Goal: Transaction & Acquisition: Purchase product/service

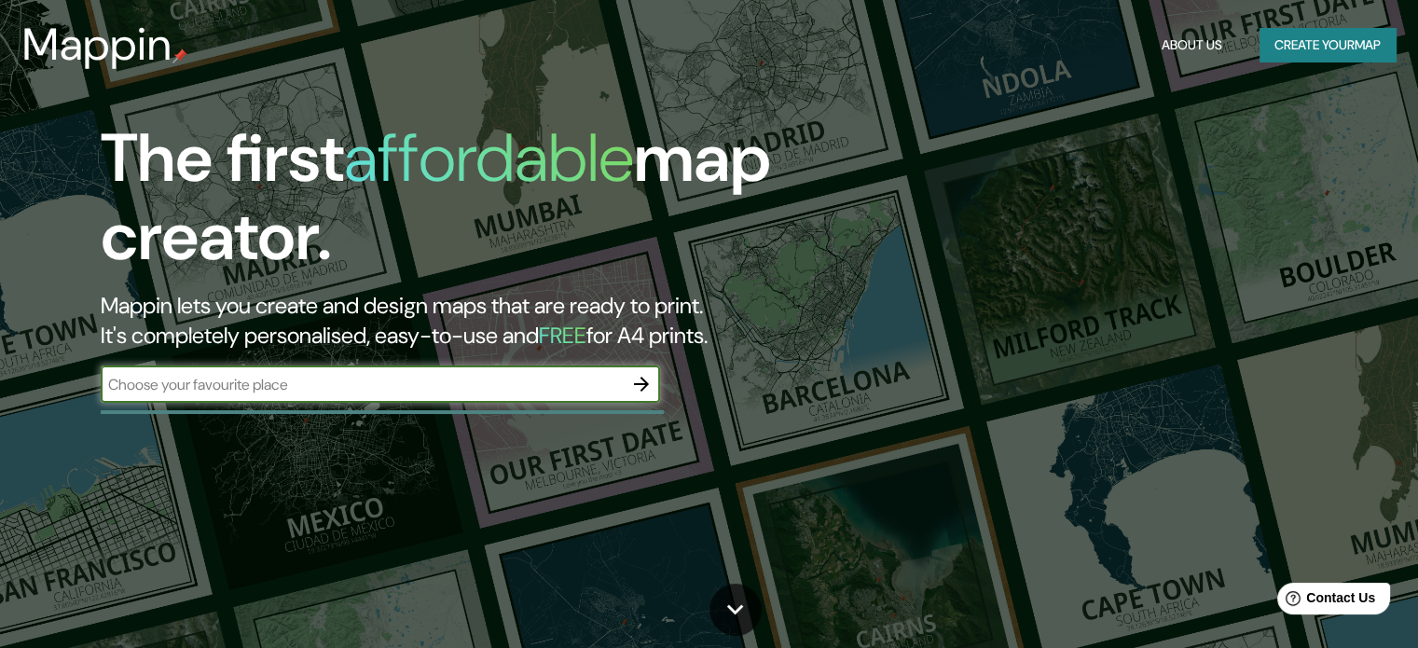
click at [646, 387] on icon "button" at bounding box center [641, 384] width 22 height 22
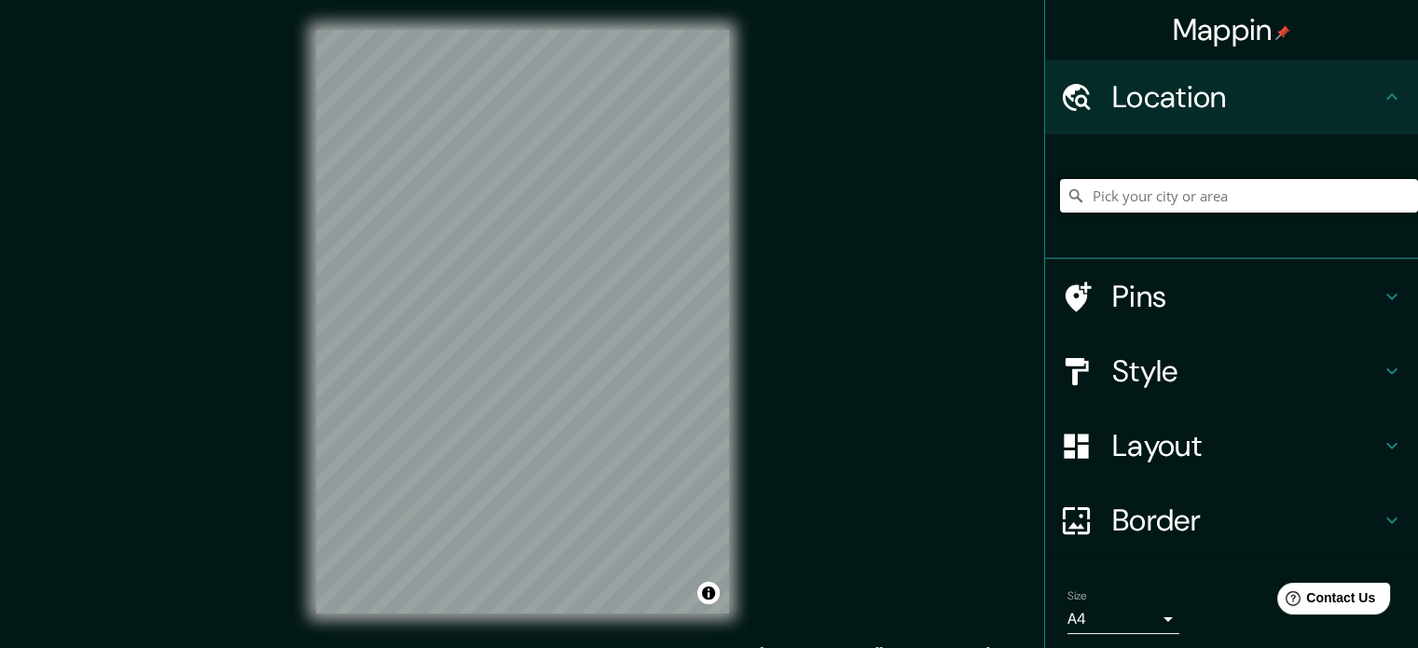
click at [1171, 197] on input "Pick your city or area" at bounding box center [1239, 196] width 358 height 34
type input "l"
click at [1126, 200] on input "ate" at bounding box center [1239, 196] width 358 height 34
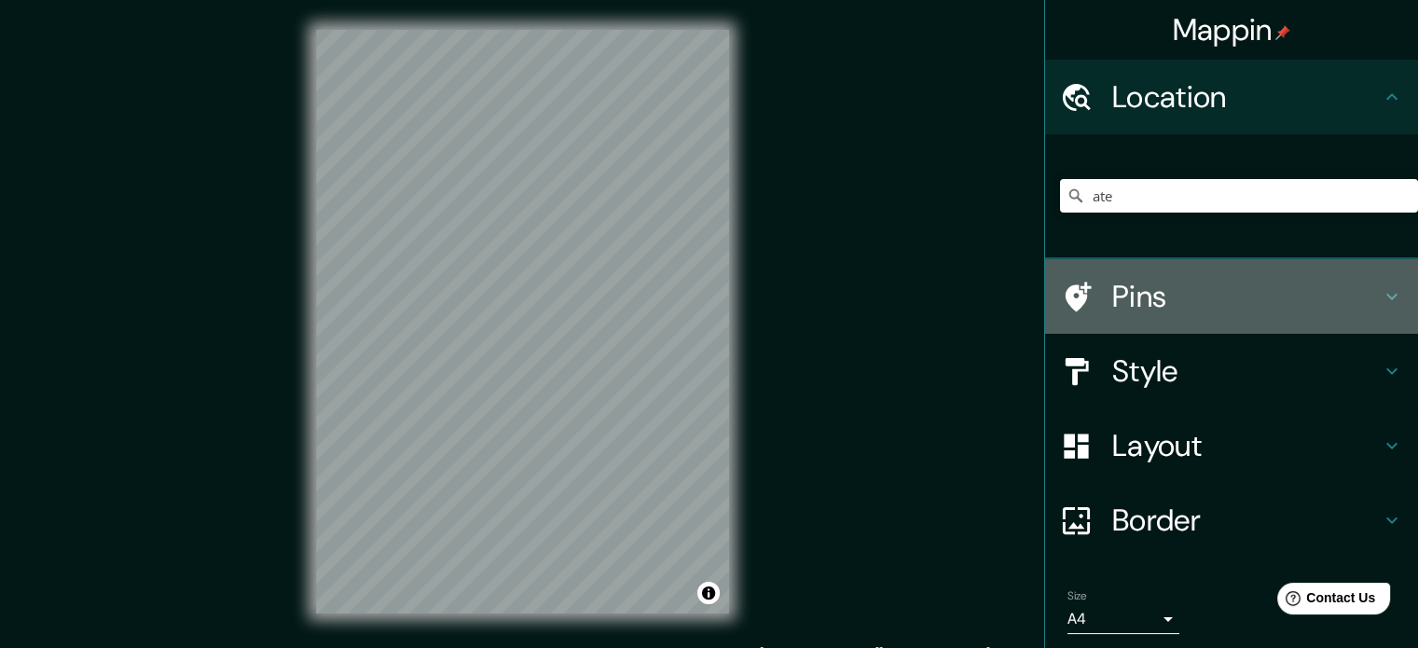
click at [1112, 286] on h4 "Pins" at bounding box center [1246, 296] width 269 height 37
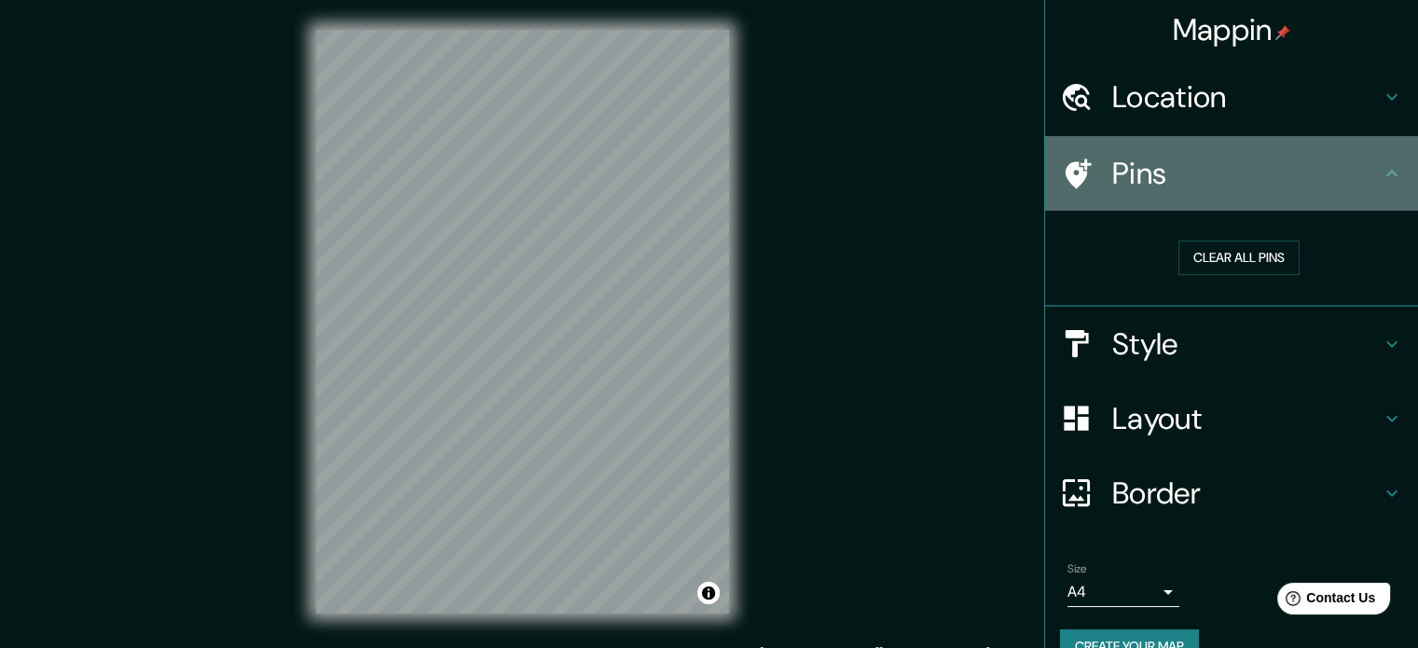
click at [1325, 195] on div "Pins" at bounding box center [1231, 173] width 373 height 75
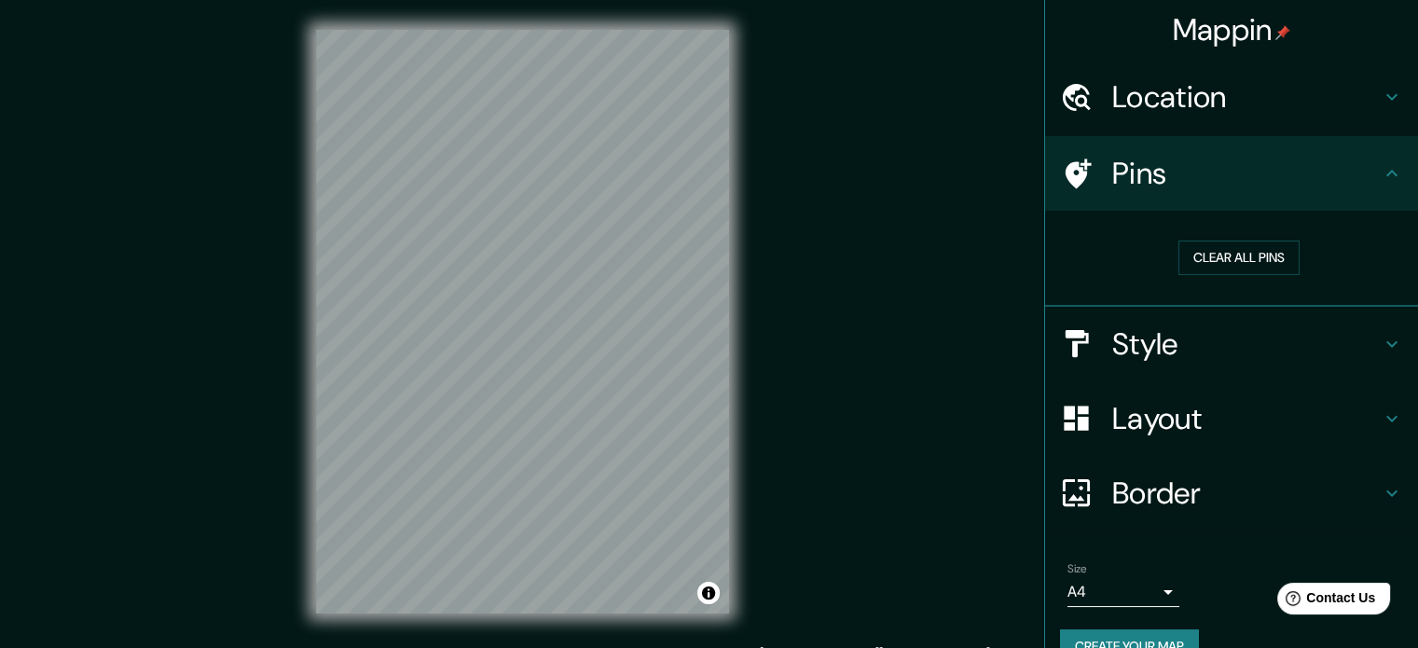
click at [1000, 251] on div "Mappin Location ate Pins Clear all pins Style Layout Border Choose a border. Hi…" at bounding box center [709, 336] width 1418 height 673
click at [1264, 171] on h4 "Pins" at bounding box center [1246, 173] width 269 height 37
click at [1402, 181] on div "Pins" at bounding box center [1231, 173] width 373 height 75
click at [1229, 262] on button "Clear all pins" at bounding box center [1239, 258] width 121 height 35
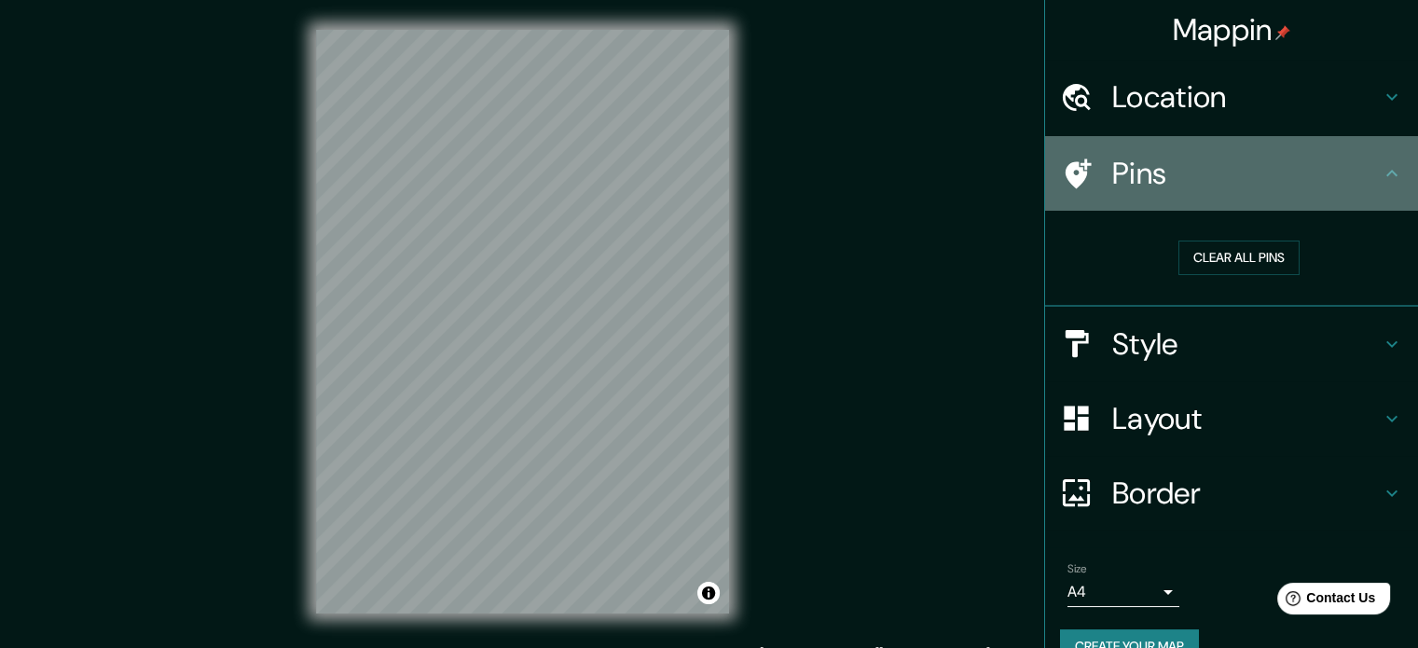
click at [1387, 174] on icon at bounding box center [1392, 173] width 11 height 7
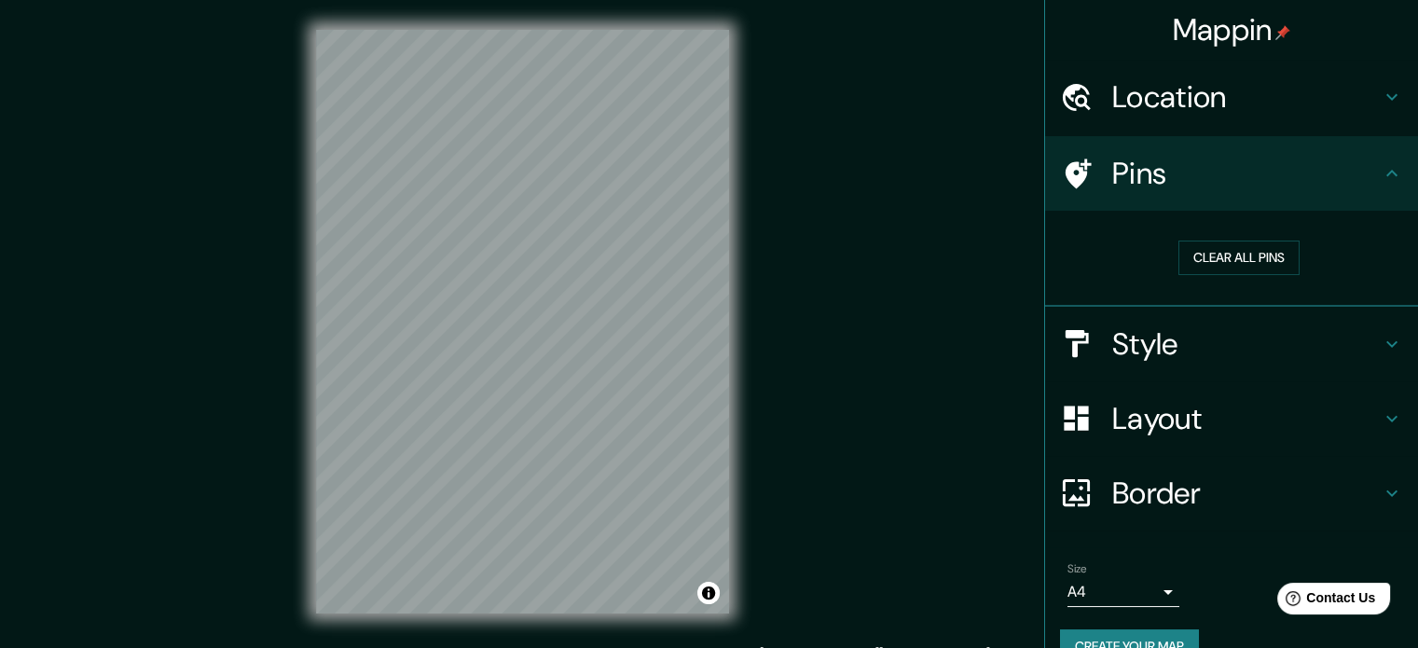
click at [1381, 92] on icon at bounding box center [1392, 97] width 22 height 22
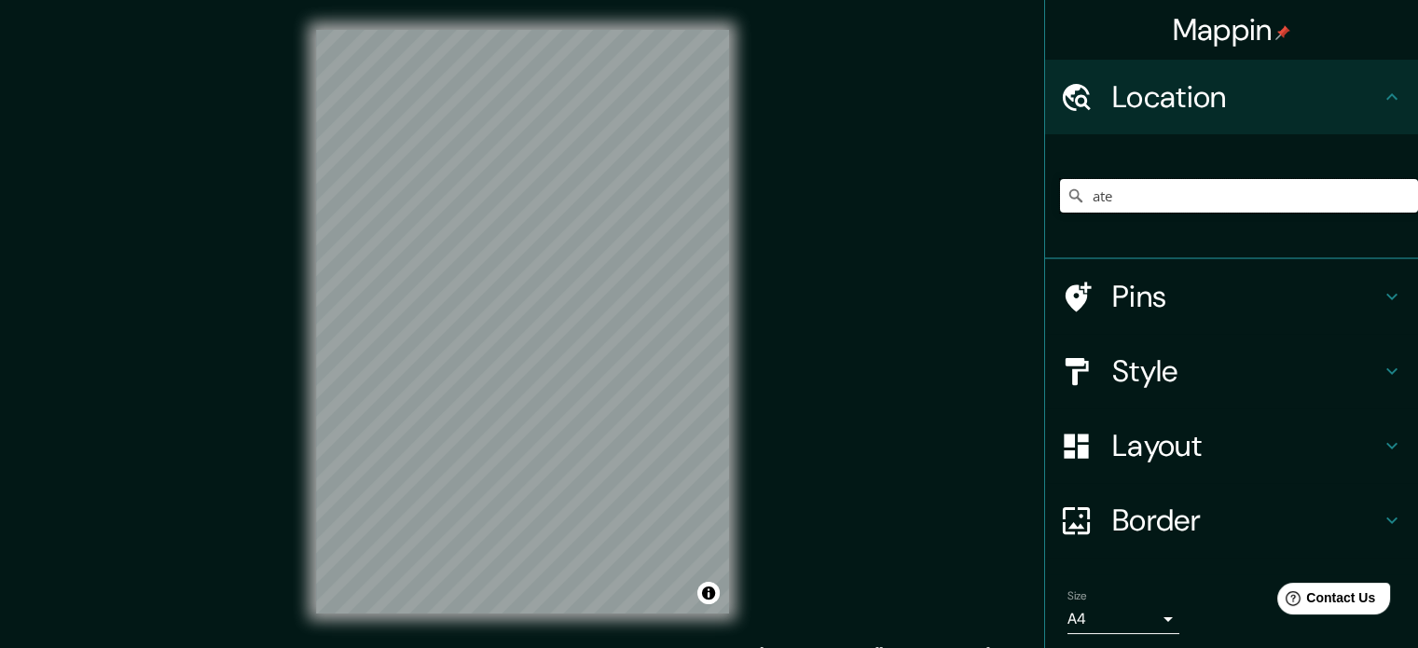
click at [1223, 199] on input "ate" at bounding box center [1239, 196] width 358 height 34
type input "a"
click at [1333, 196] on input "[GEOGRAPHIC_DATA], [GEOGRAPHIC_DATA], [GEOGRAPHIC_DATA]" at bounding box center [1239, 196] width 358 height 34
click at [1248, 198] on input "[GEOGRAPHIC_DATA], [GEOGRAPHIC_DATA], [GEOGRAPHIC_DATA]" at bounding box center [1239, 196] width 358 height 34
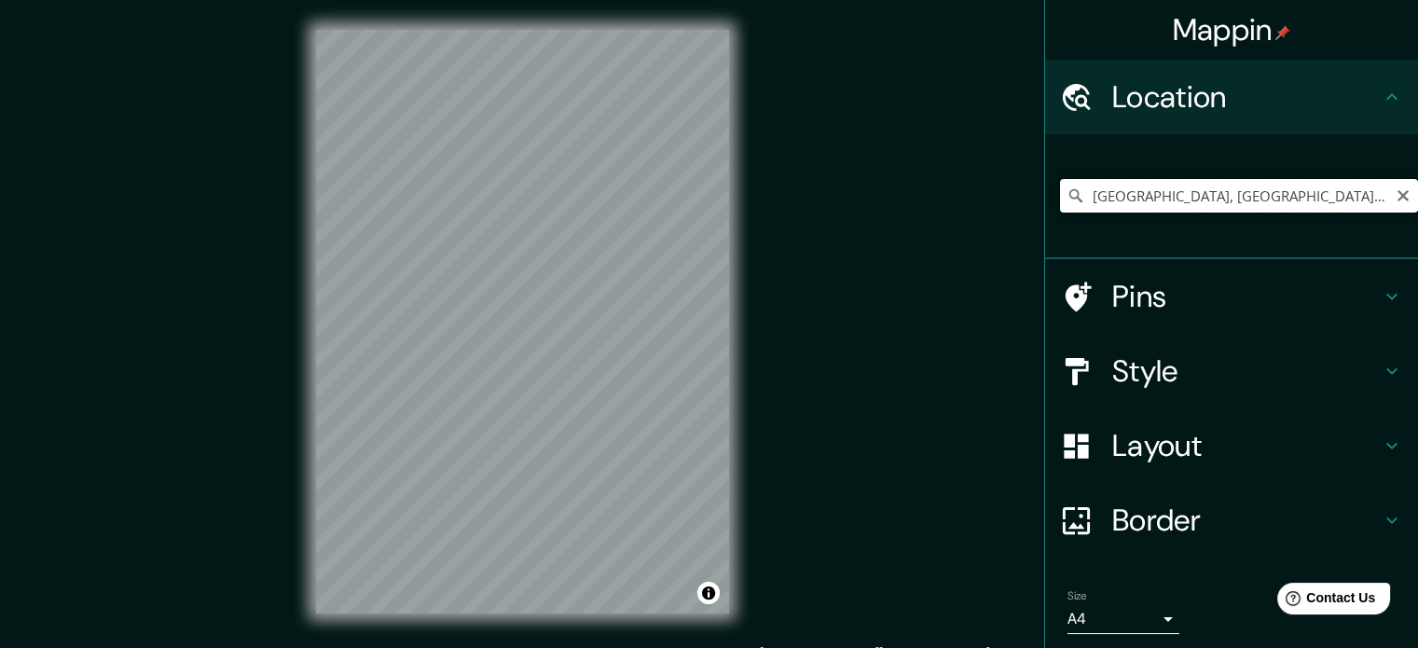
click at [1248, 198] on input "[GEOGRAPHIC_DATA], [GEOGRAPHIC_DATA], [GEOGRAPHIC_DATA]" at bounding box center [1239, 196] width 358 height 34
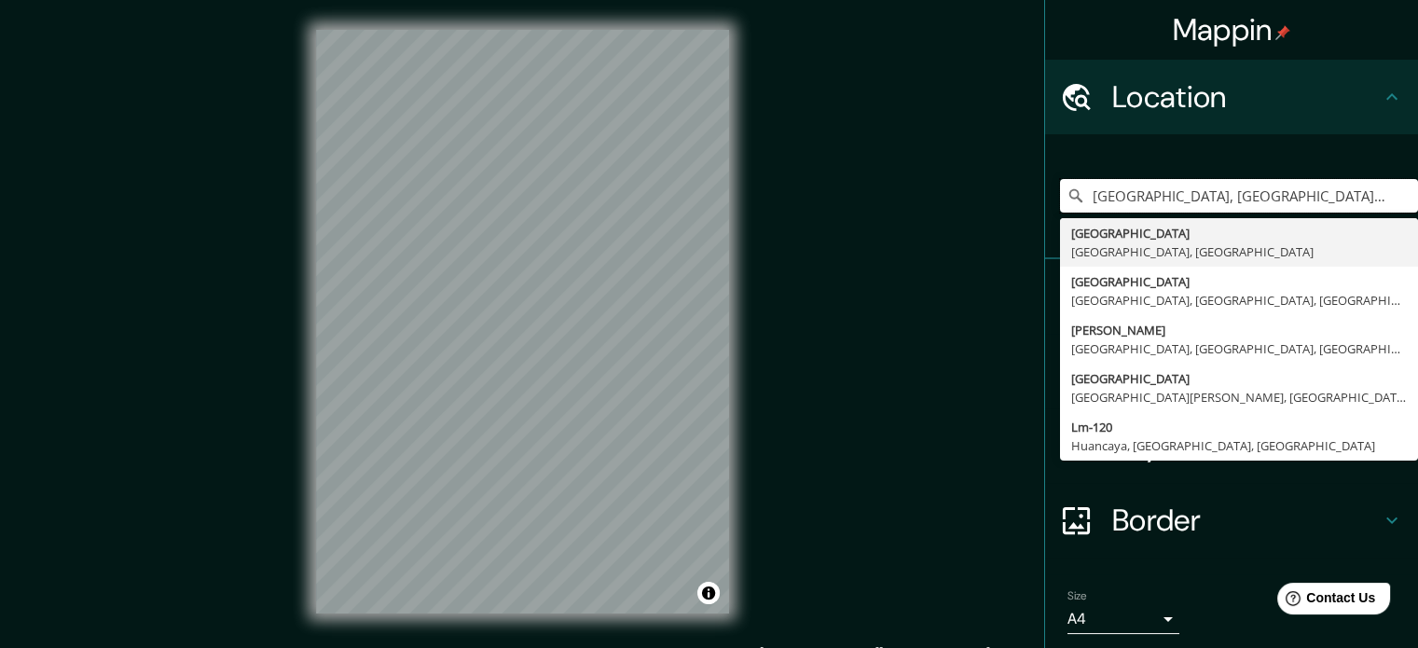
type input "[GEOGRAPHIC_DATA], [GEOGRAPHIC_DATA], [GEOGRAPHIC_DATA]"
click at [840, 193] on div "Mappin Location [GEOGRAPHIC_DATA], [GEOGRAPHIC_DATA], [GEOGRAPHIC_DATA] [GEOGRA…" at bounding box center [709, 336] width 1418 height 673
